Goal: Task Accomplishment & Management: Complete application form

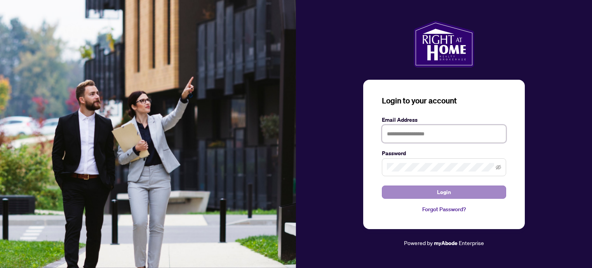
type input "**********"
click at [455, 190] on button "Login" at bounding box center [444, 191] width 124 height 13
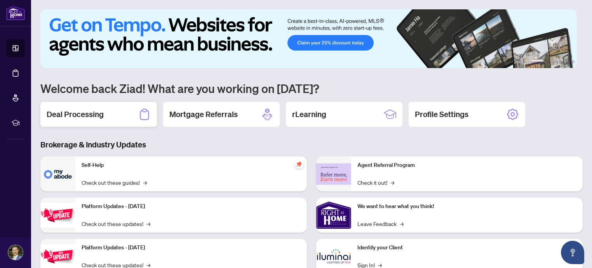
click at [89, 113] on h2 "Deal Processing" at bounding box center [75, 114] width 57 height 11
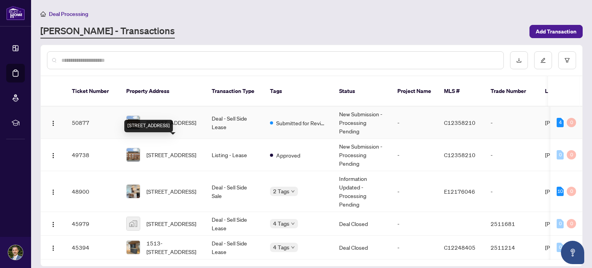
click at [166, 118] on span "[STREET_ADDRESS]" at bounding box center [172, 122] width 50 height 9
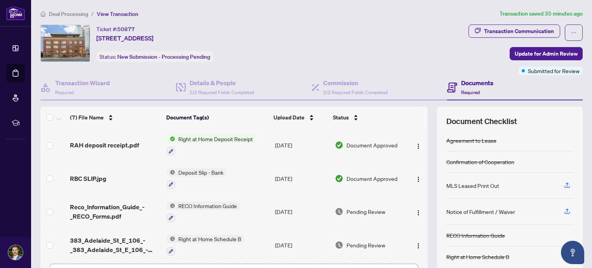
click at [102, 144] on span "RAH deposit receipt.pdf" at bounding box center [104, 144] width 69 height 9
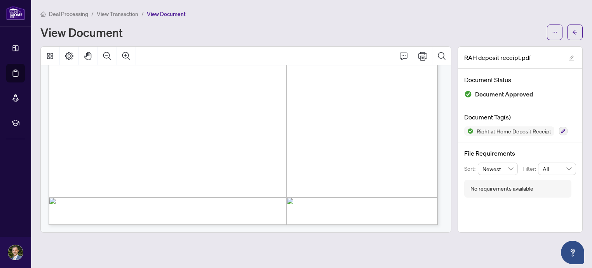
scroll to position [164, 0]
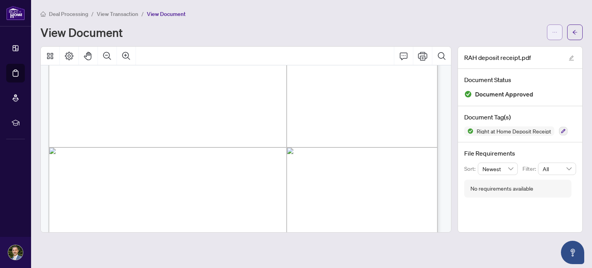
click at [555, 33] on icon "ellipsis" at bounding box center [554, 32] width 5 height 5
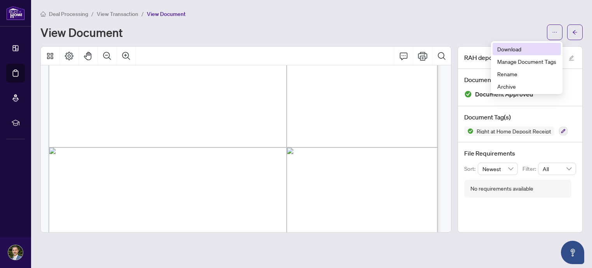
click at [505, 51] on span "Download" at bounding box center [526, 49] width 59 height 9
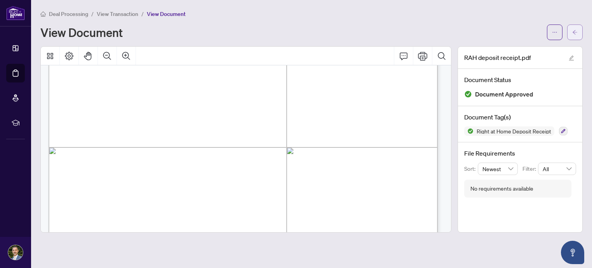
click at [573, 31] on icon "arrow-left" at bounding box center [575, 32] width 5 height 4
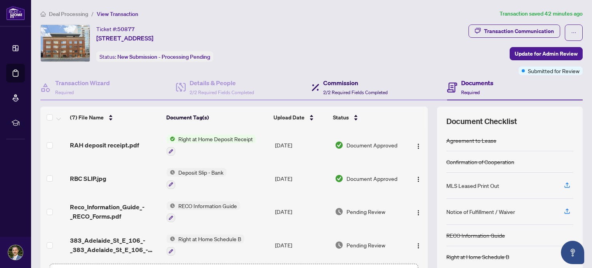
click at [336, 84] on h4 "Commission" at bounding box center [355, 82] width 65 height 9
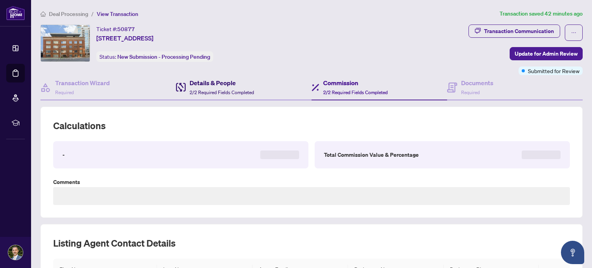
click at [196, 85] on h4 "Details & People" at bounding box center [222, 82] width 65 height 9
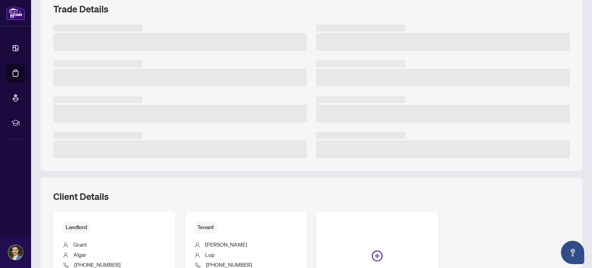
scroll to position [155, 0]
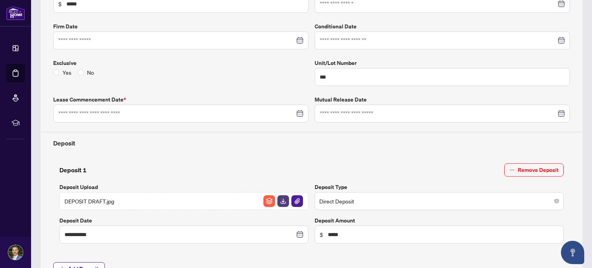
type input "**********"
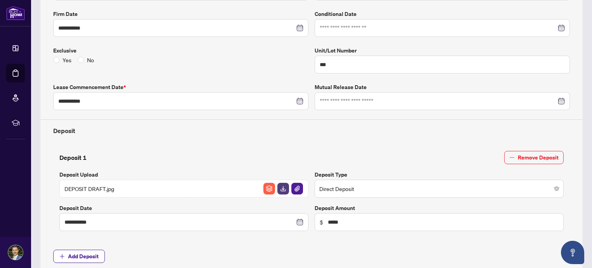
scroll to position [246, 0]
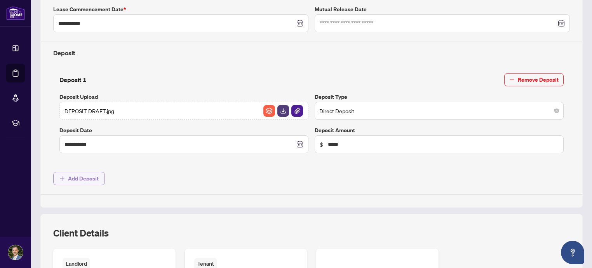
click at [88, 177] on span "Add Deposit" at bounding box center [83, 178] width 31 height 12
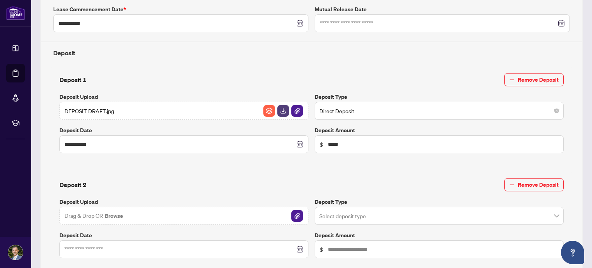
click at [156, 214] on div "Drag & Drop OR Browse" at bounding box center [183, 216] width 249 height 18
click at [295, 215] on img "button" at bounding box center [297, 216] width 12 height 12
click at [344, 214] on input "search" at bounding box center [435, 216] width 233 height 17
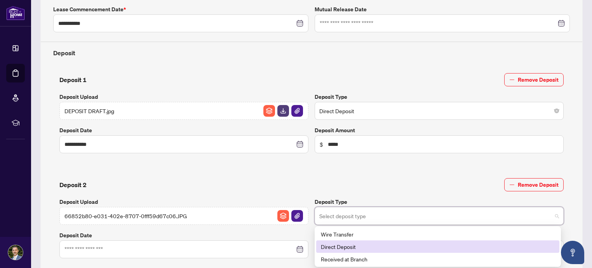
click at [351, 244] on div "Direct Deposit" at bounding box center [438, 246] width 234 height 9
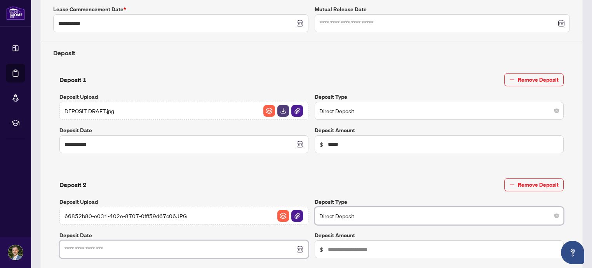
click at [216, 248] on input at bounding box center [180, 249] width 230 height 9
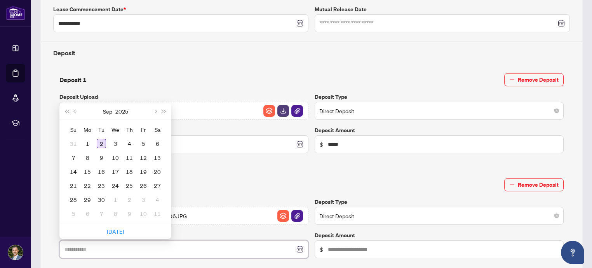
type input "**********"
click at [100, 139] on div "2" at bounding box center [101, 143] width 9 height 9
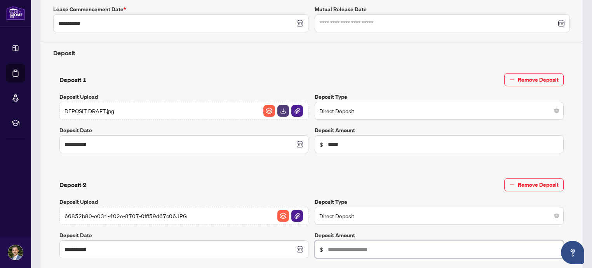
click at [379, 245] on input "text" at bounding box center [443, 249] width 231 height 9
type input "*****"
click at [412, 167] on div "**********" at bounding box center [311, 97] width 523 height 404
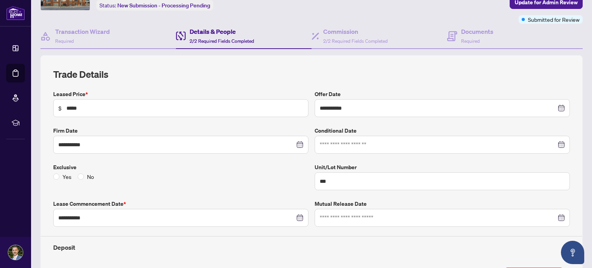
scroll to position [0, 0]
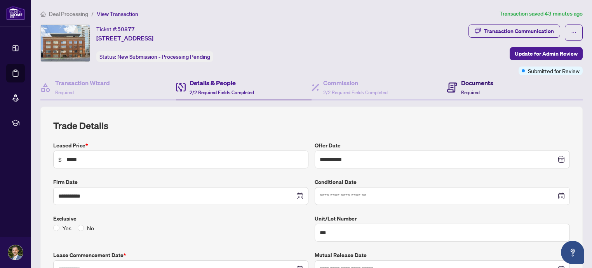
click at [468, 91] on span "Required" at bounding box center [470, 92] width 19 height 6
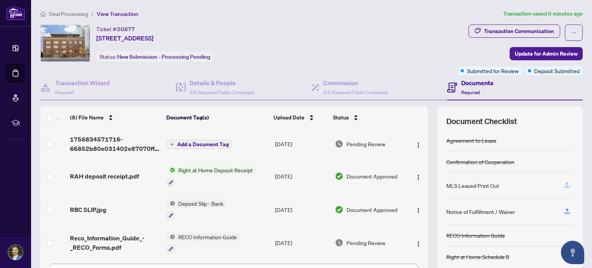
click at [564, 184] on icon "button" at bounding box center [567, 184] width 7 height 7
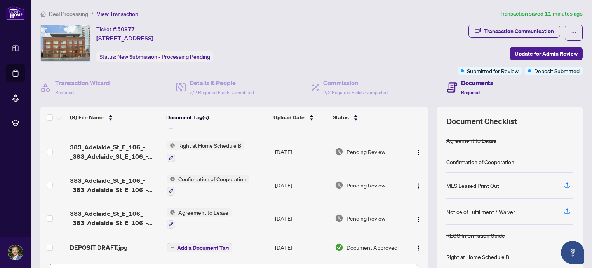
scroll to position [57, 0]
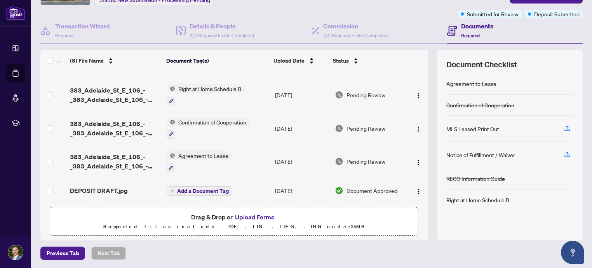
click at [255, 218] on button "Upload Forms" at bounding box center [255, 217] width 44 height 10
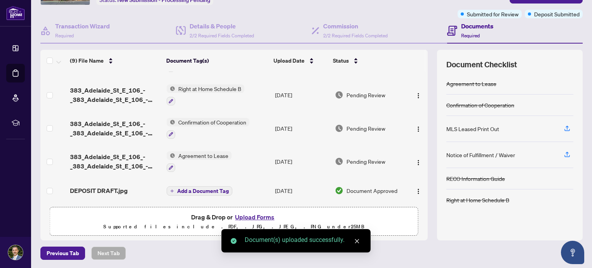
scroll to position [0, 0]
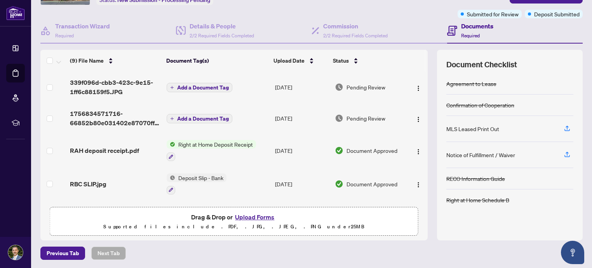
click at [191, 86] on span "Add a Document Tag" at bounding box center [203, 87] width 52 height 5
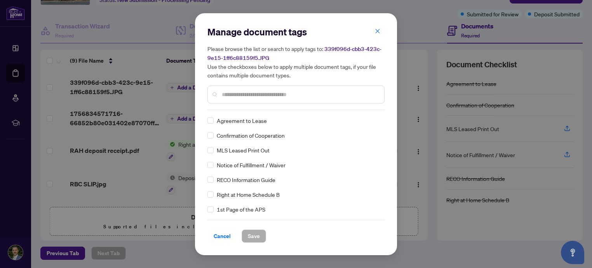
click at [262, 96] on input "text" at bounding box center [300, 94] width 156 height 9
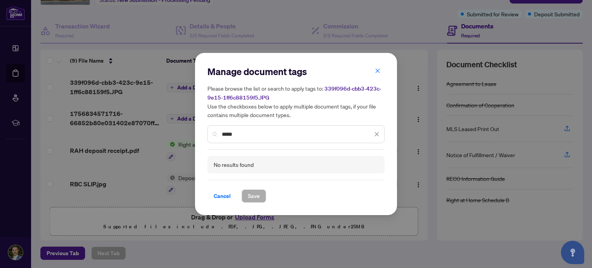
drag, startPoint x: 227, startPoint y: 132, endPoint x: 216, endPoint y: 132, distance: 10.9
click at [216, 132] on div "*****" at bounding box center [296, 134] width 177 height 18
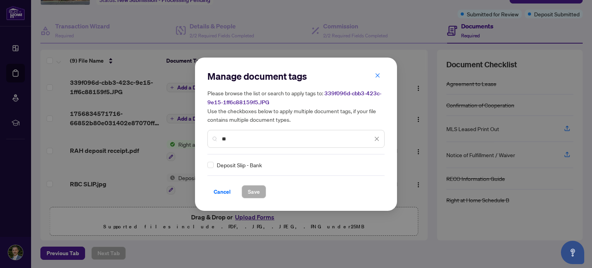
type input "*"
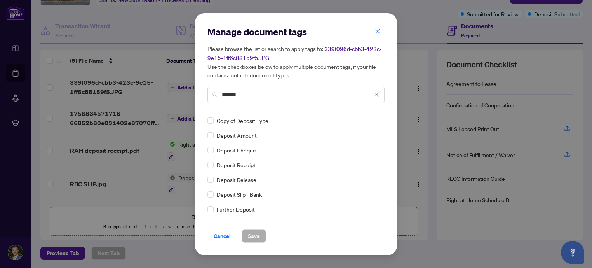
type input "*******"
click at [256, 234] on span "Save" at bounding box center [254, 236] width 12 height 12
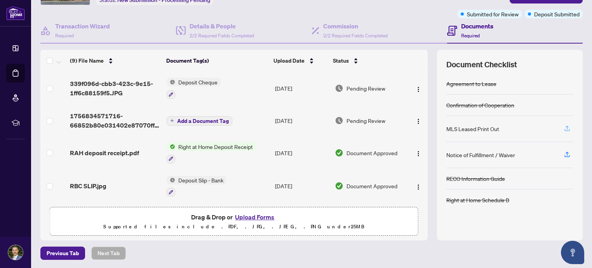
click at [564, 128] on icon "button" at bounding box center [567, 128] width 7 height 7
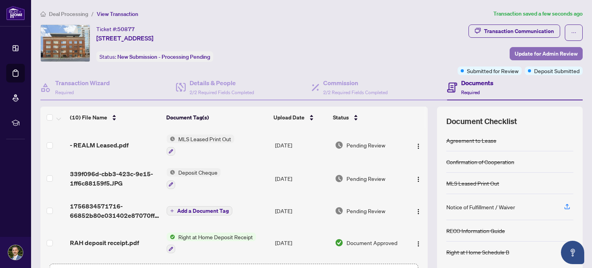
click at [544, 53] on span "Update for Admin Review" at bounding box center [546, 53] width 63 height 12
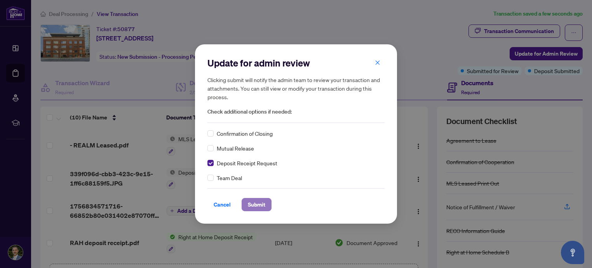
click at [251, 205] on span "Submit" at bounding box center [256, 204] width 17 height 12
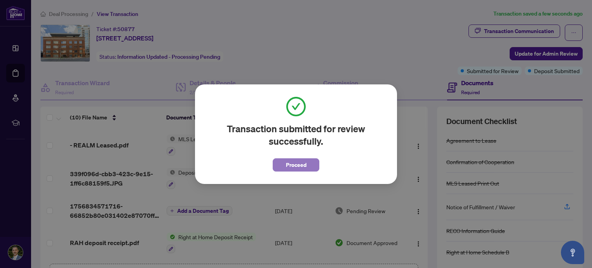
click at [302, 169] on span "Proceed" at bounding box center [296, 165] width 21 height 12
